Goal: Task Accomplishment & Management: Complete application form

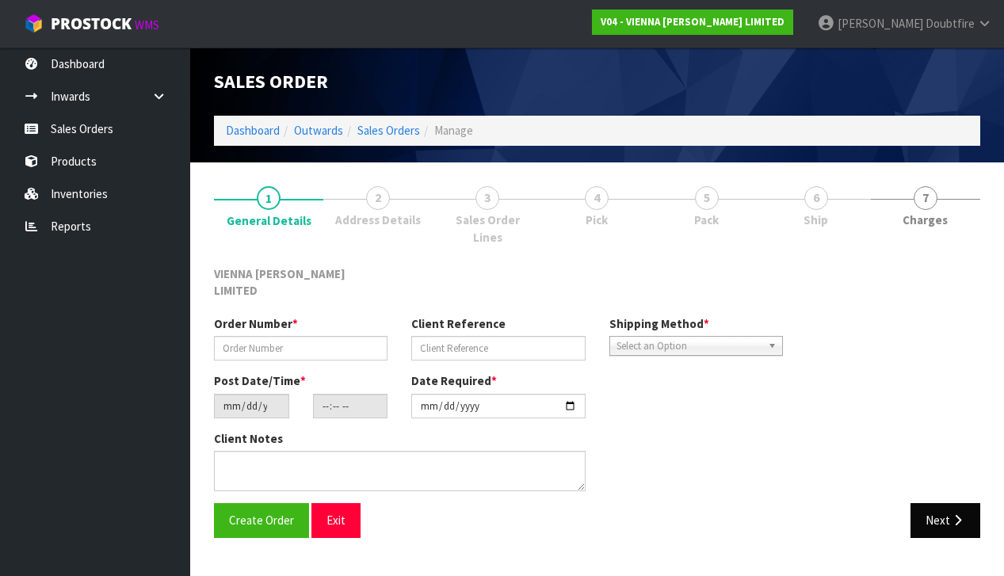
type input "BBUI707-13"
type input "BOX BUILD MERA"
type input "[DATE]"
type input "11:45:00.000"
type input "[DATE]"
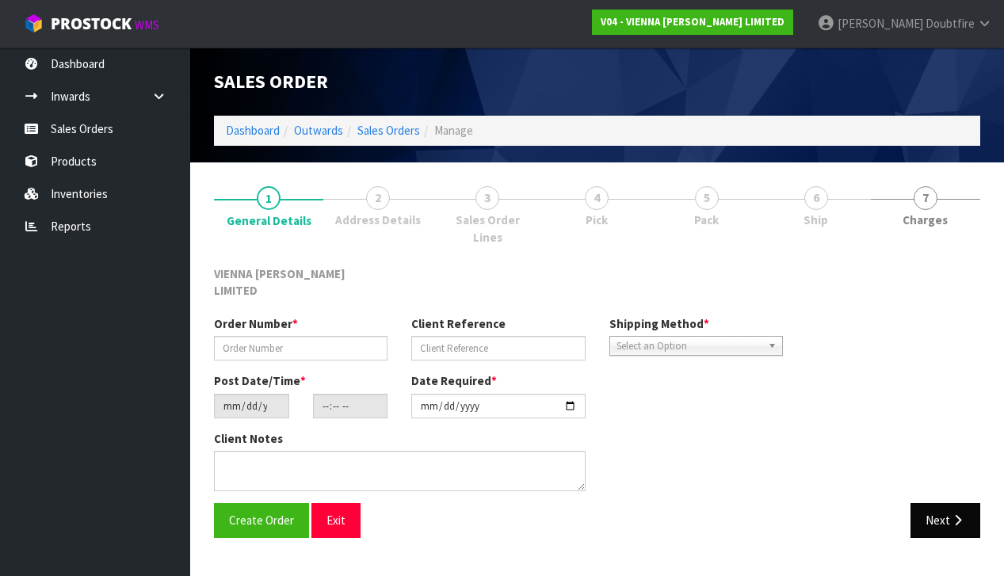
type textarea "0469 MERA"
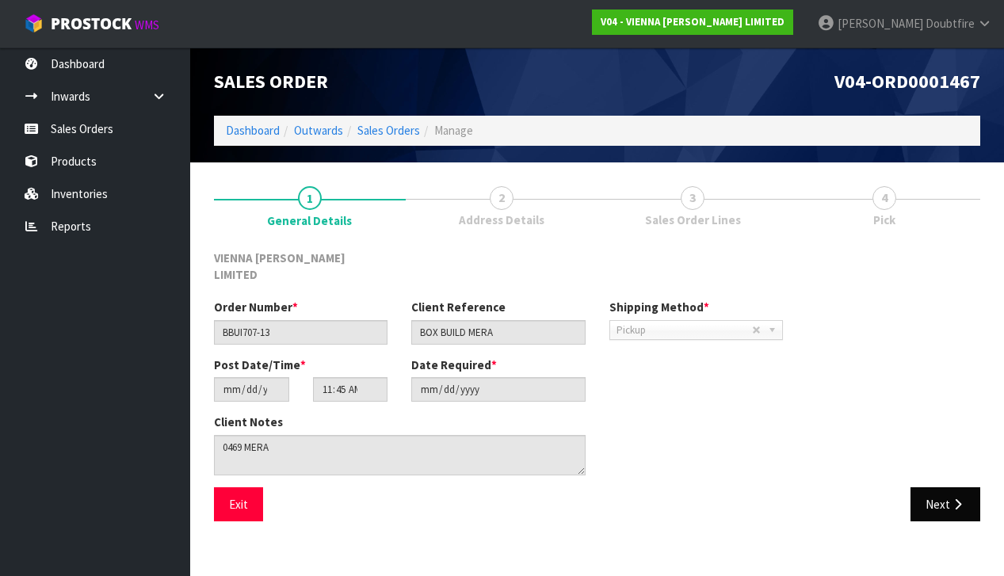
click at [939, 488] on button "Next" at bounding box center [946, 505] width 70 height 34
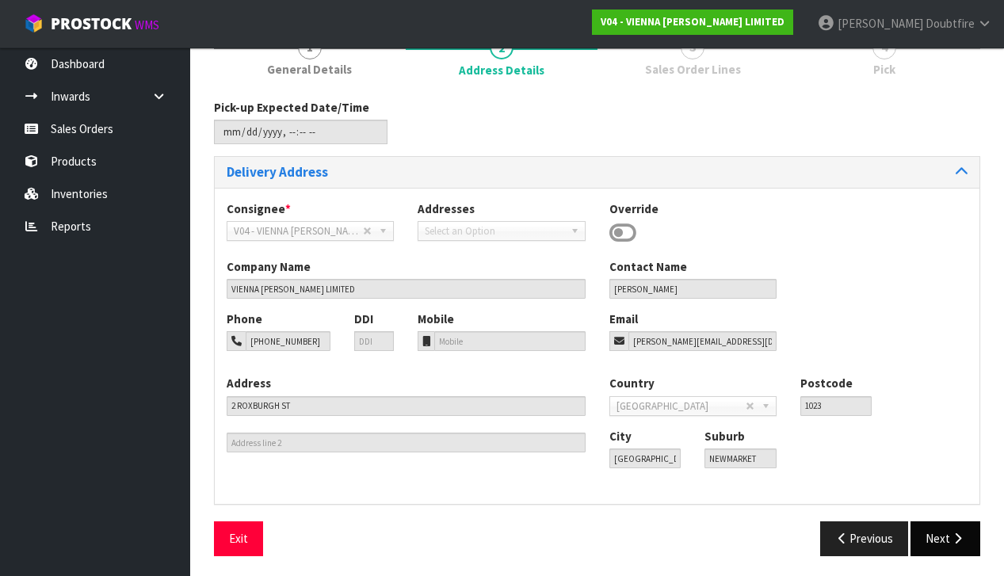
scroll to position [150, 0]
click at [947, 526] on button "Next" at bounding box center [946, 539] width 70 height 34
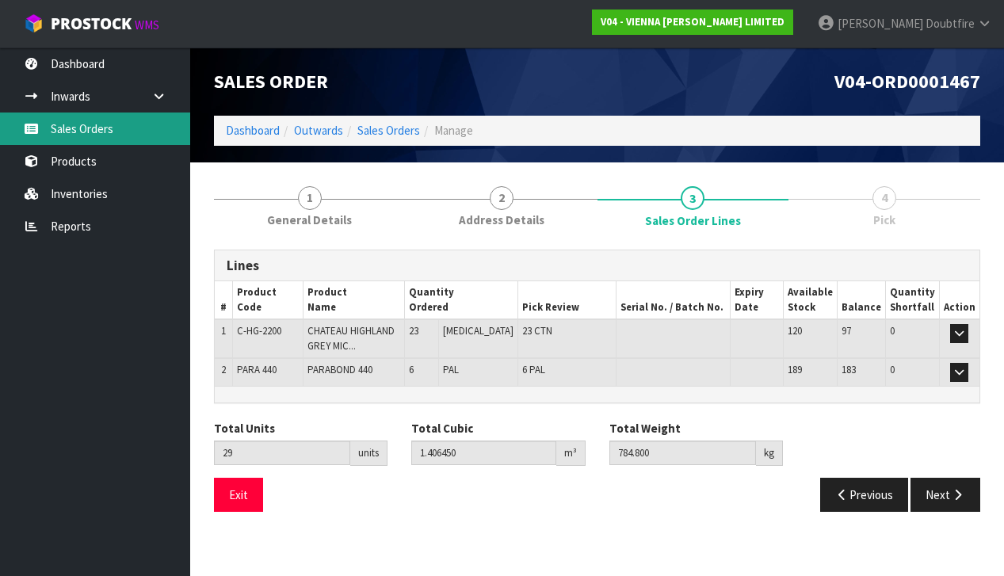
click at [90, 132] on link "Sales Orders" at bounding box center [95, 129] width 190 height 33
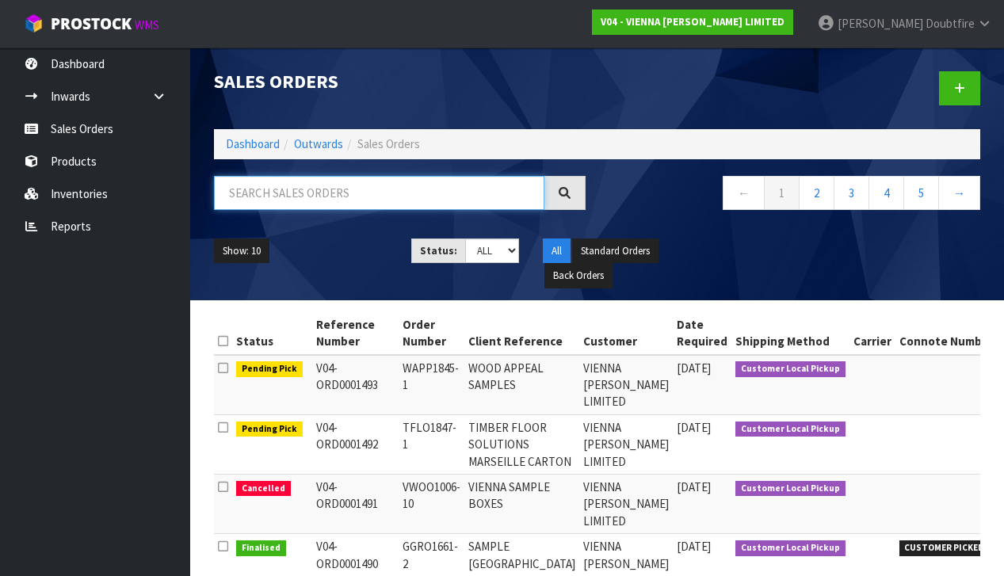
click at [260, 197] on input "text" at bounding box center [379, 193] width 331 height 34
type input "[PERSON_NAME]"
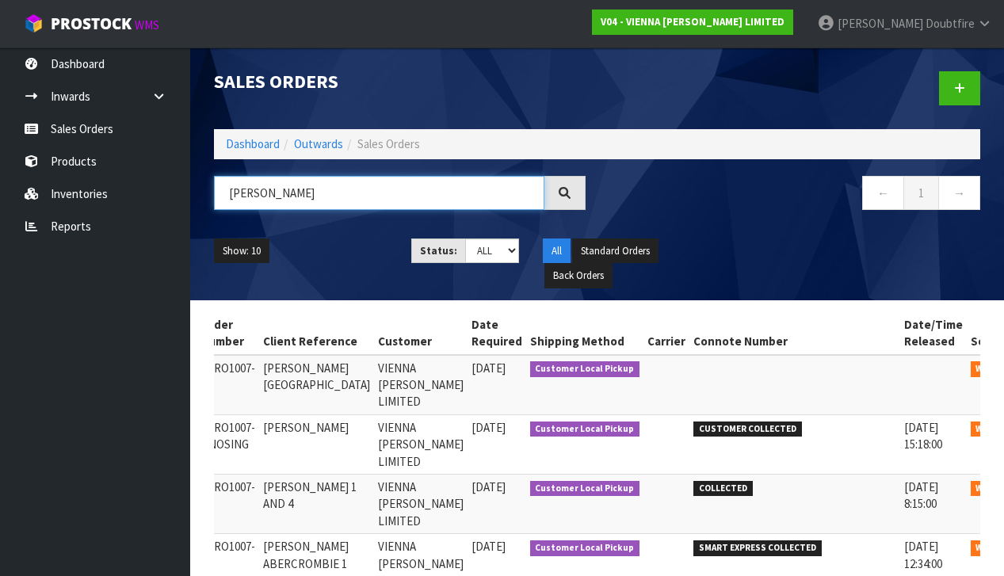
scroll to position [0, 166]
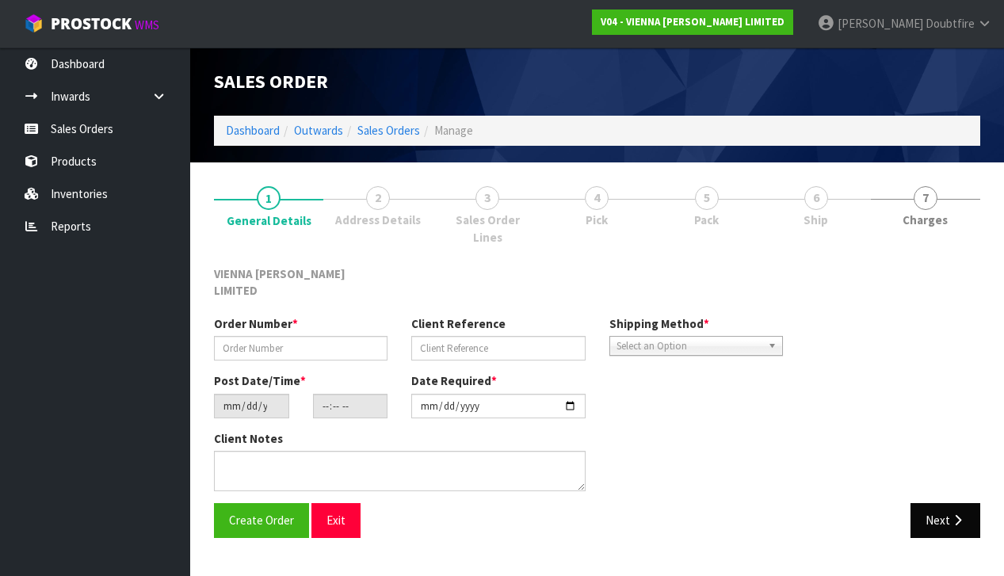
type input "AGRO1007-9"
type input "[PERSON_NAME][GEOGRAPHIC_DATA]"
type input "[DATE]"
type input "12:41:00.000"
type input "[DATE]"
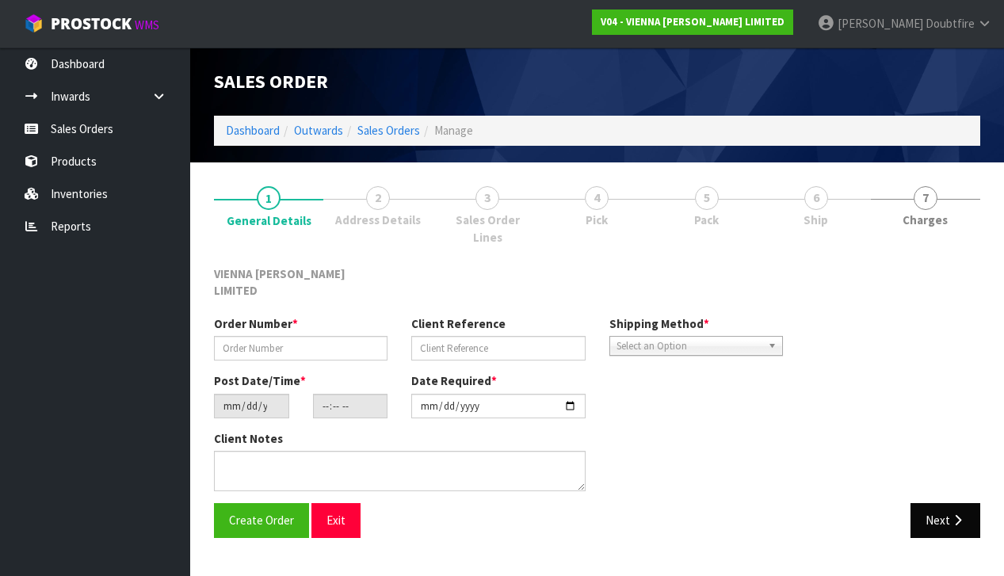
type textarea "[PERSON_NAME][GEOGRAPHIC_DATA]"
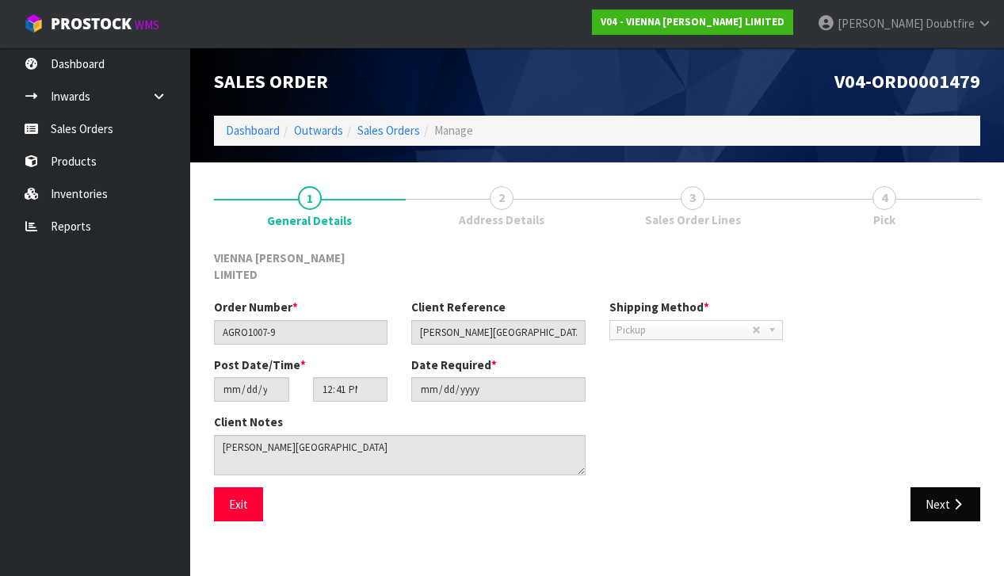
click at [932, 496] on button "Next" at bounding box center [946, 505] width 70 height 34
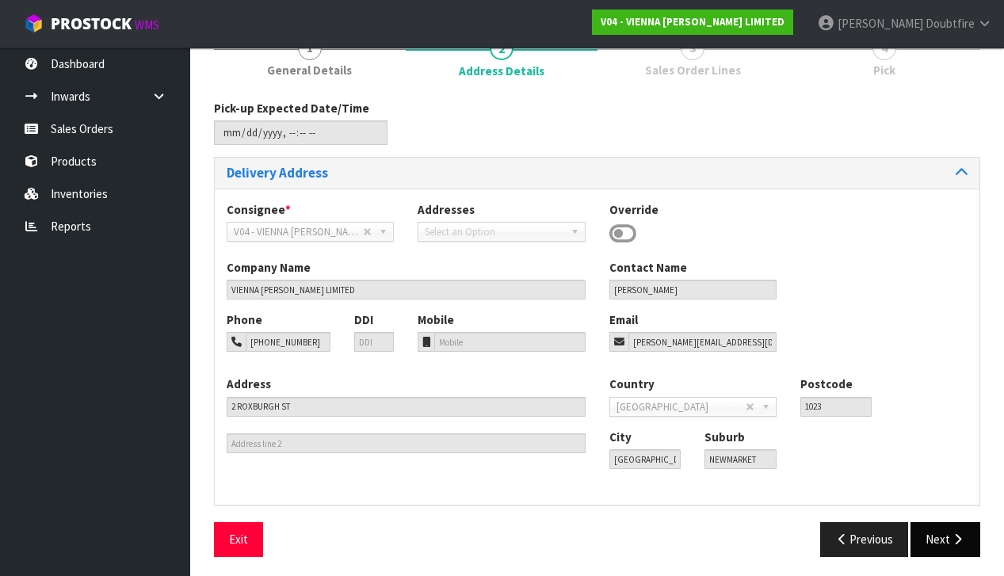
scroll to position [149, 0]
drag, startPoint x: 939, startPoint y: 536, endPoint x: 916, endPoint y: 523, distance: 26.3
click at [939, 535] on button "Next" at bounding box center [946, 540] width 70 height 34
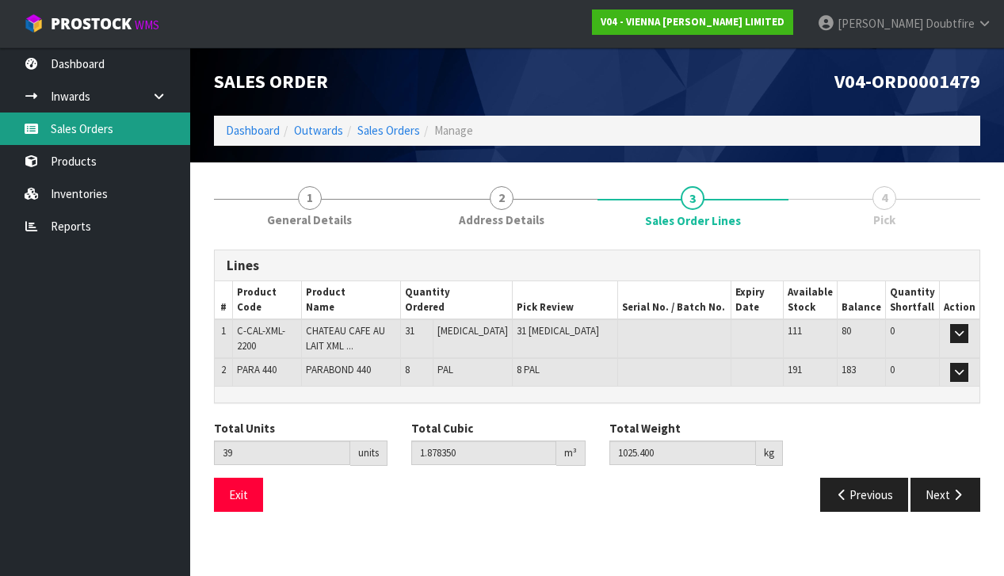
click at [71, 129] on link "Sales Orders" at bounding box center [95, 129] width 190 height 33
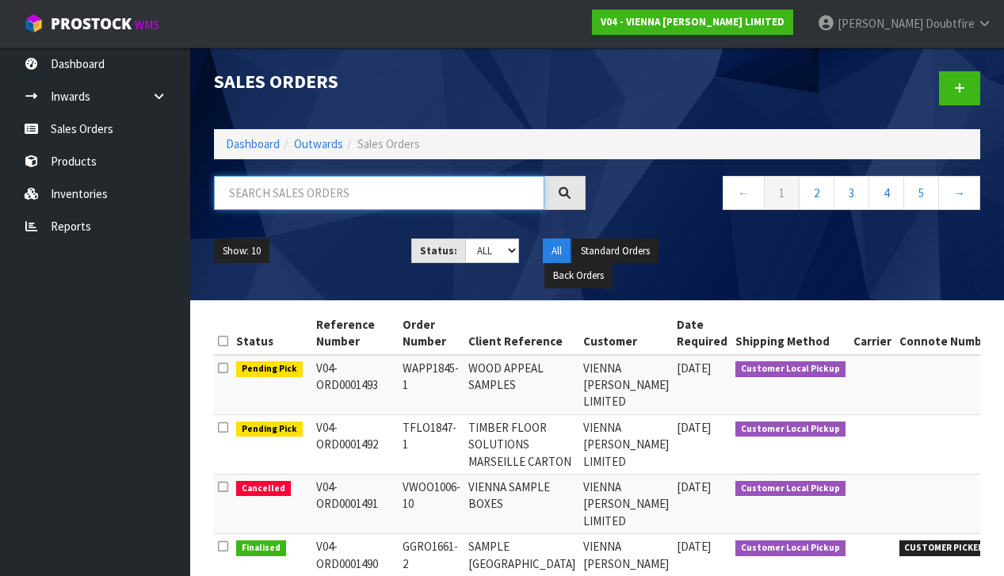
click at [266, 198] on input "text" at bounding box center [379, 193] width 331 height 34
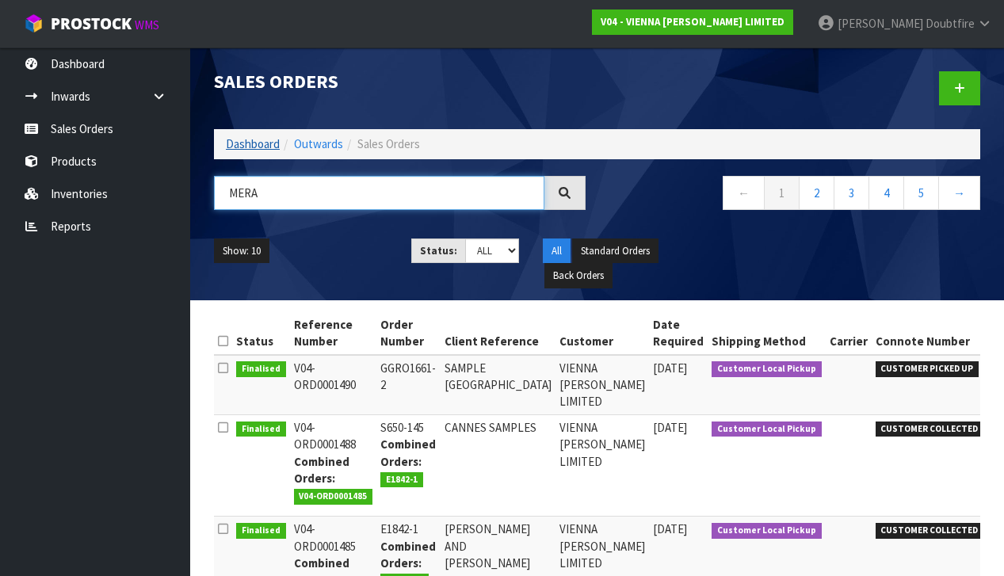
type input "MERA"
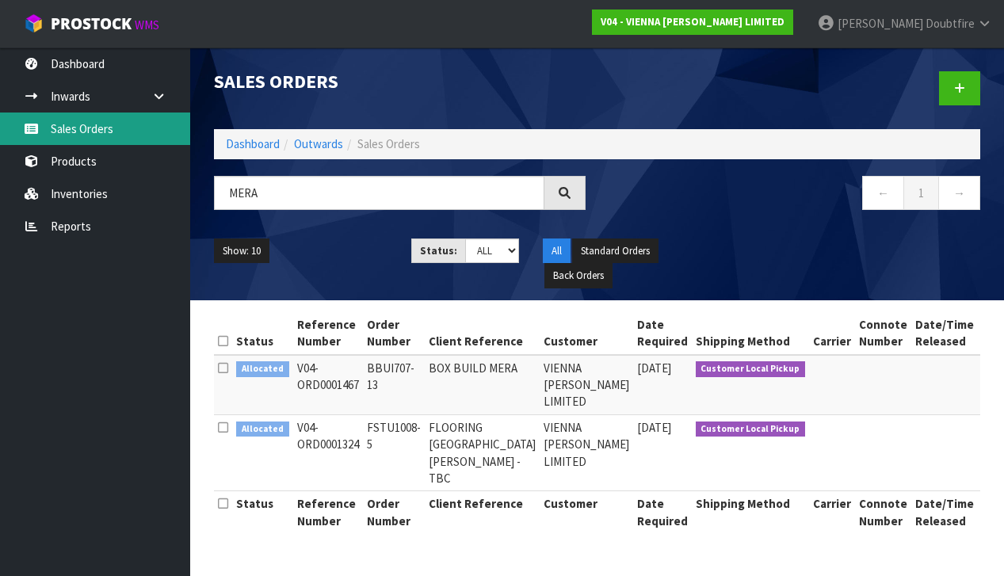
click at [78, 132] on link "Sales Orders" at bounding box center [95, 129] width 190 height 33
